Goal: Task Accomplishment & Management: Use online tool/utility

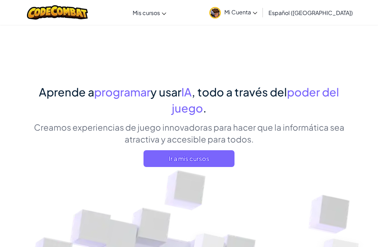
click at [190, 159] on span "Ir a mis cursos" at bounding box center [188, 158] width 91 height 17
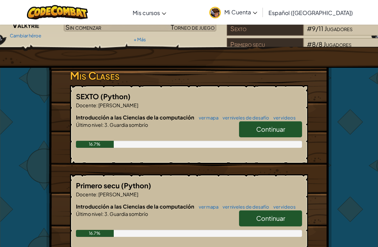
scroll to position [78, 0]
click at [277, 131] on span "Continuar" at bounding box center [270, 129] width 29 height 8
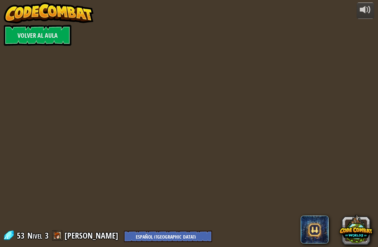
select select "es-419"
click at [30, 41] on link "Volver al aula" at bounding box center [37, 35] width 67 height 21
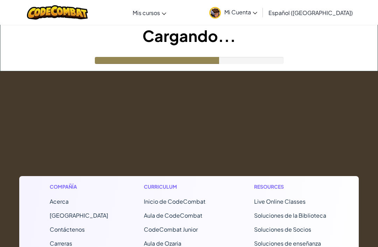
select select "es-419"
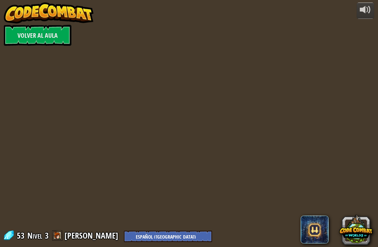
select select "es-419"
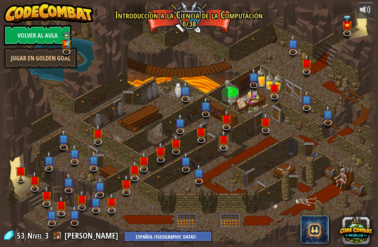
select select "es-419"
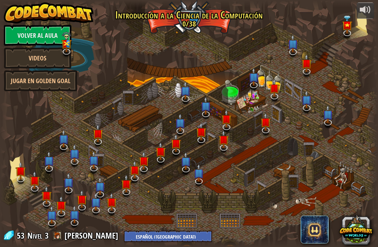
select select "es-419"
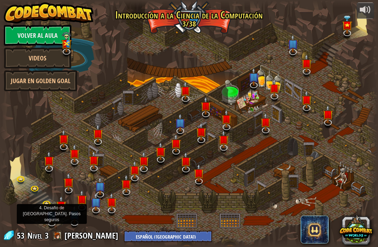
click at [50, 213] on img at bounding box center [51, 215] width 10 height 18
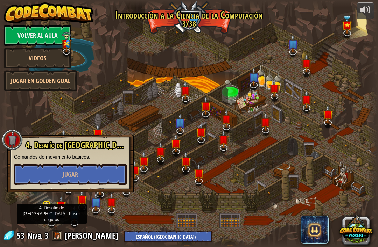
click at [35, 173] on button "Jugar" at bounding box center [70, 174] width 113 height 21
